Goal: Information Seeking & Learning: Learn about a topic

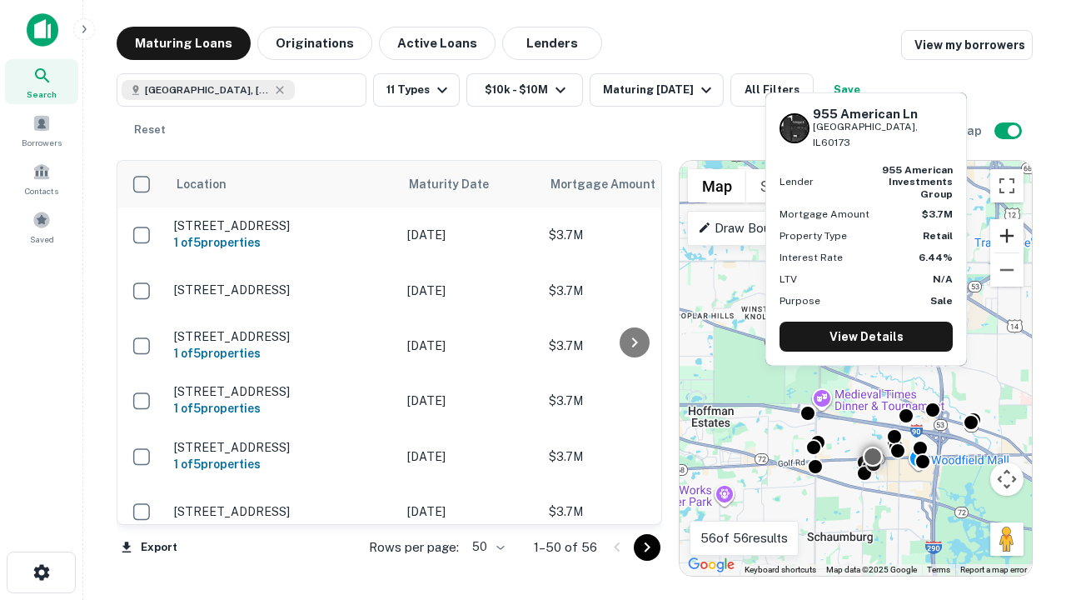
click at [1007, 236] on button "Zoom in" at bounding box center [1006, 235] width 33 height 33
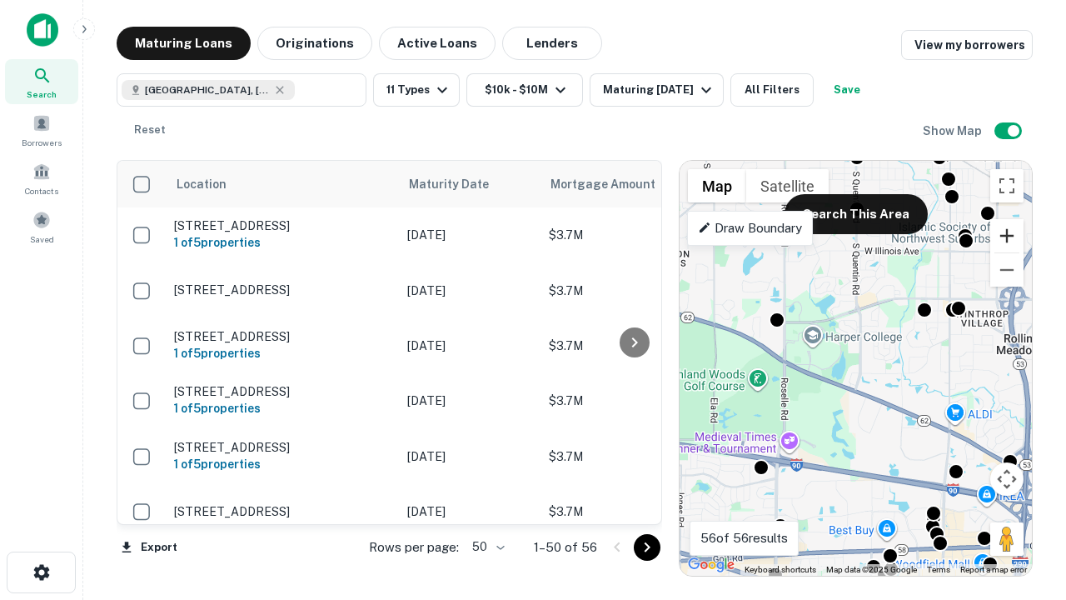
click at [1007, 236] on button "Zoom in" at bounding box center [1006, 235] width 33 height 33
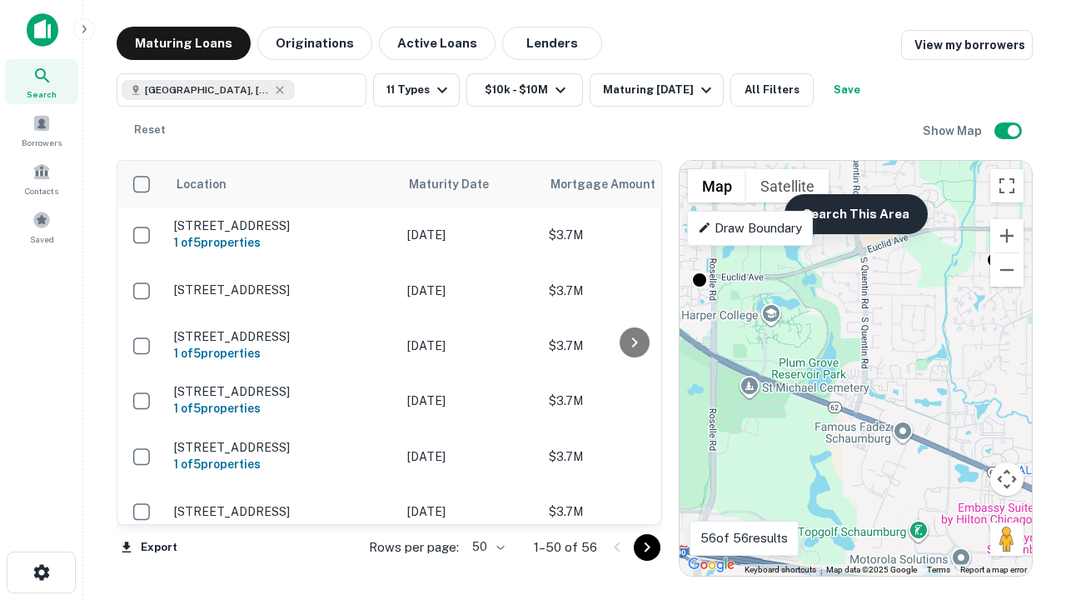
click at [855, 214] on button "Search This Area" at bounding box center [855, 214] width 143 height 40
